Goal: Task Accomplishment & Management: Understand process/instructions

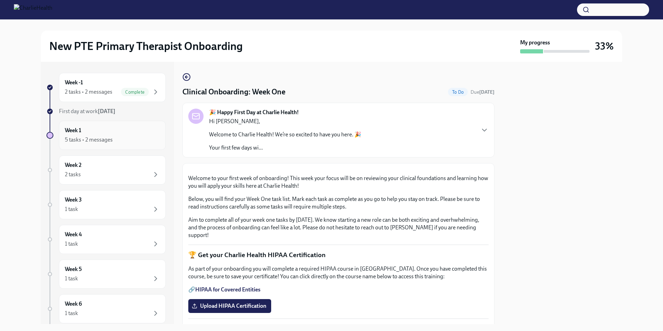
click at [113, 137] on div "5 tasks • 2 messages" at bounding box center [112, 140] width 95 height 8
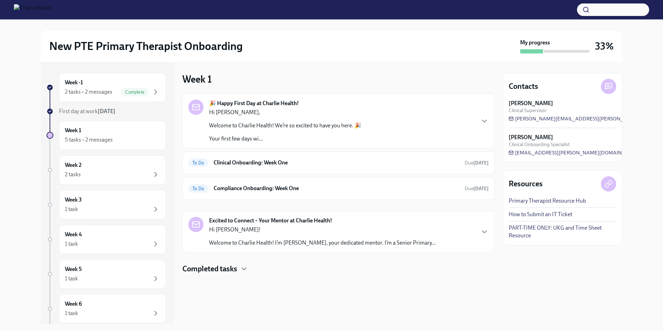
click at [237, 270] on h4 "Completed tasks" at bounding box center [209, 269] width 55 height 10
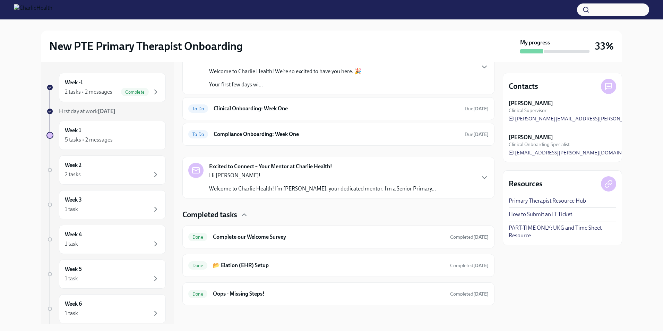
scroll to position [58, 0]
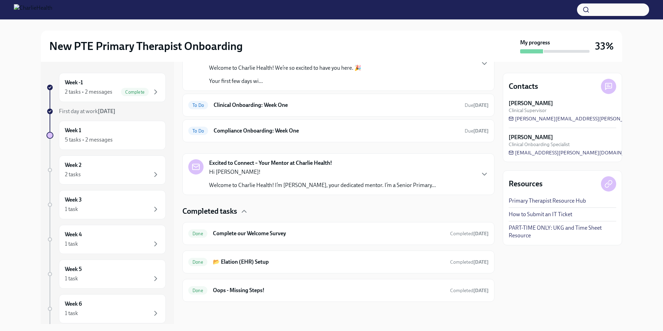
click at [260, 181] on p "Welcome to Charlie Health! I’m Tori Johnson, your dedicated mentor. I’m a Senio…" at bounding box center [322, 185] width 227 height 8
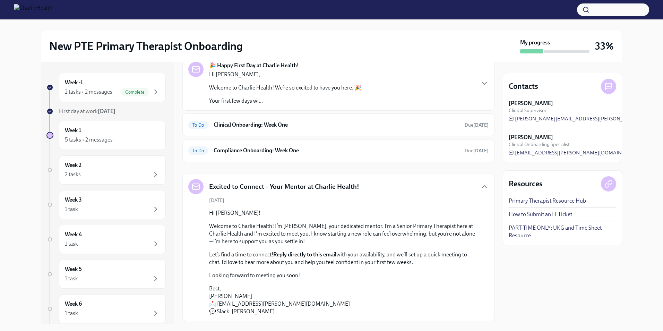
scroll to position [25, 0]
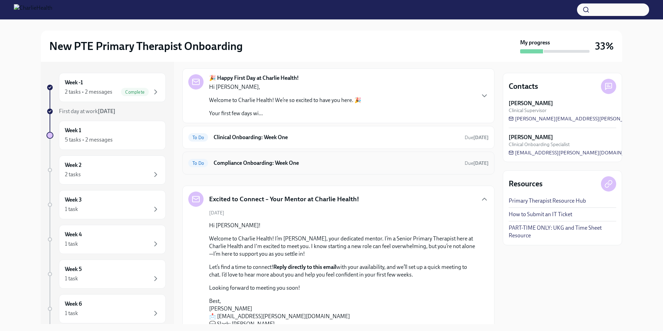
click at [247, 164] on h6 "Compliance Onboarding: Week One" at bounding box center [337, 163] width 246 height 8
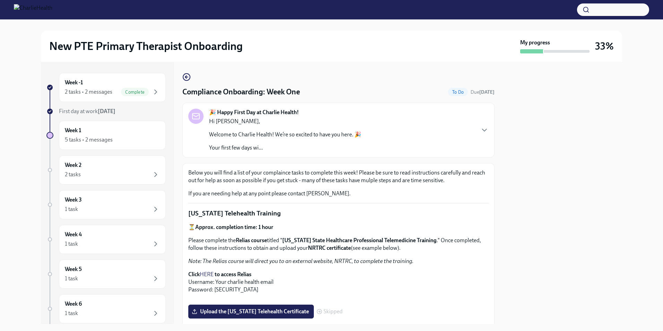
click at [475, 125] on div "🎉 Happy First Day at Charlie Health! Hi Tashia, Welcome to Charlie Health! We’r…" at bounding box center [338, 130] width 300 height 43
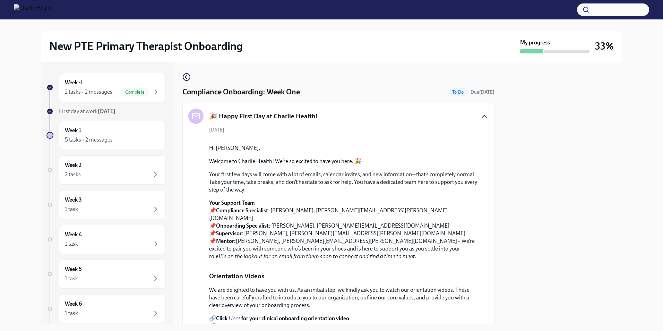
click at [480, 117] on icon "button" at bounding box center [484, 116] width 8 height 8
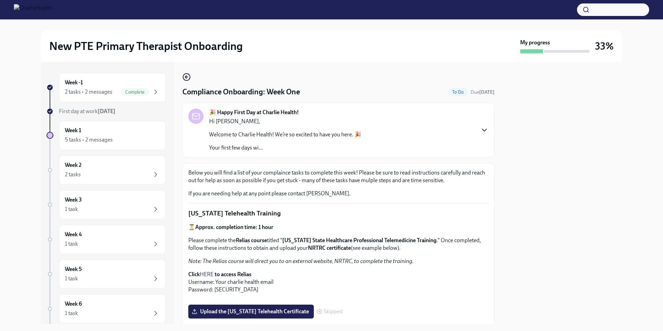
click at [275, 186] on div "Below you will find a list of your complaince tasks to complete this week! Plea…" at bounding box center [338, 183] width 300 height 28
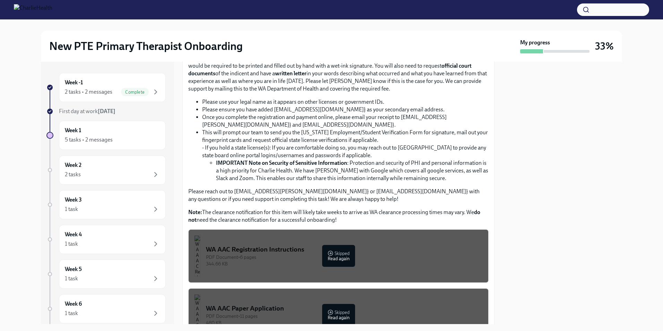
scroll to position [293, 0]
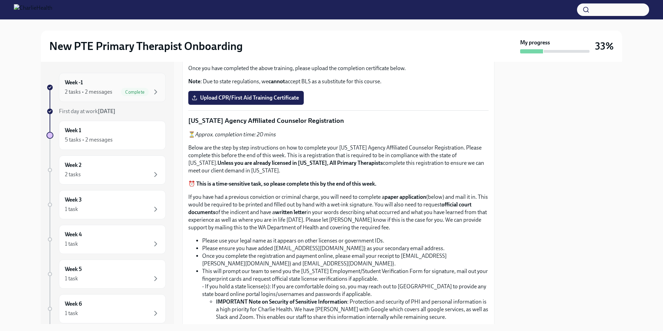
click at [104, 88] on div "2 tasks • 2 messages" at bounding box center [89, 92] width 48 height 8
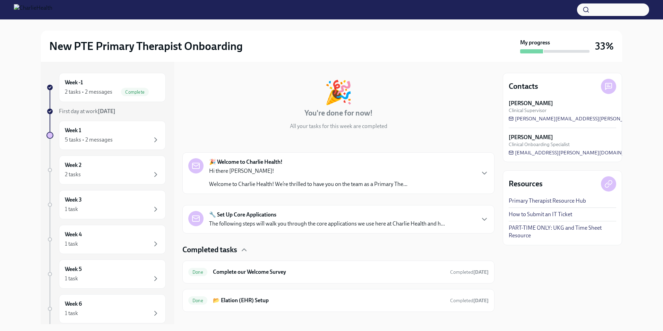
scroll to position [34, 0]
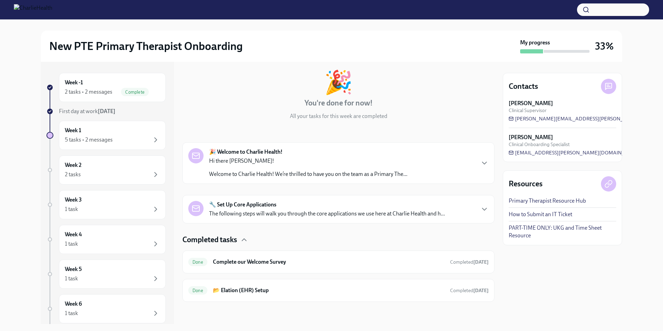
click at [227, 164] on p "Hi there Tashia!" at bounding box center [308, 161] width 198 height 8
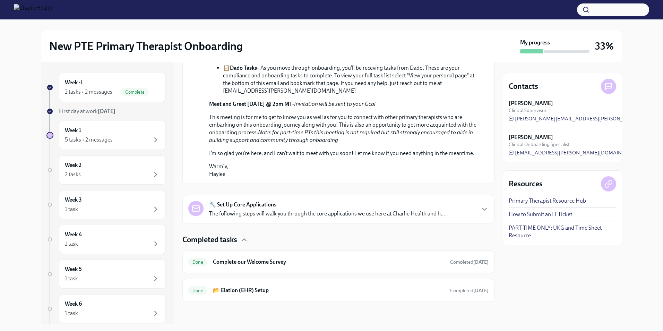
scroll to position [413, 0]
click at [264, 213] on p "The following steps will walk you through the core applications we use here at …" at bounding box center [327, 214] width 236 height 8
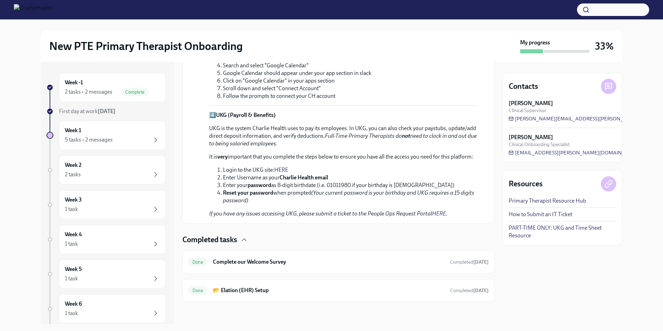
scroll to position [861, 0]
click at [254, 254] on div "Done Complete our Welcome Survey Completed 4 days ago" at bounding box center [338, 261] width 312 height 23
click at [253, 263] on h6 "Complete our Welcome Survey" at bounding box center [329, 262] width 232 height 8
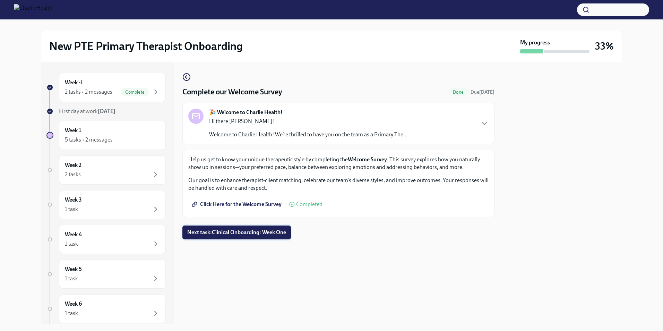
click at [239, 233] on span "Next task : Clinical Onboarding: Week One" at bounding box center [236, 232] width 99 height 7
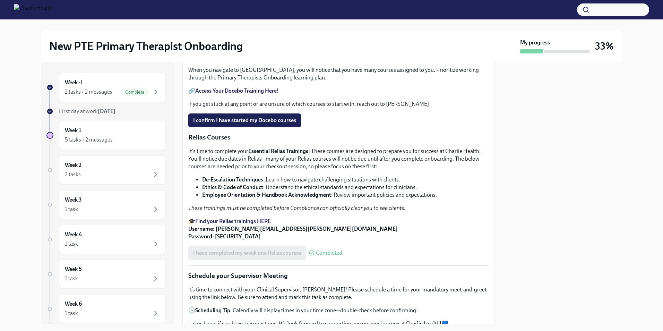
scroll to position [312, 0]
